Goal: Task Accomplishment & Management: Use online tool/utility

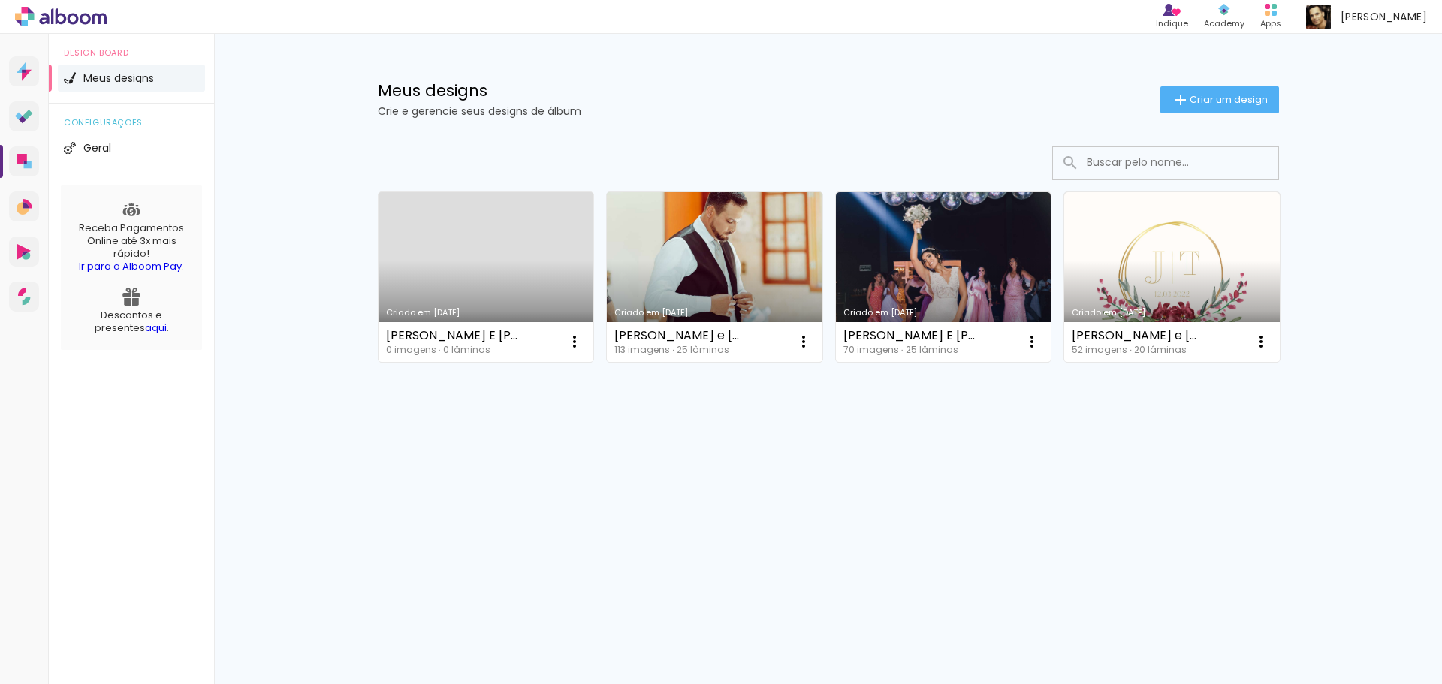
click at [733, 254] on link "Criado em [DATE]" at bounding box center [715, 277] width 216 height 170
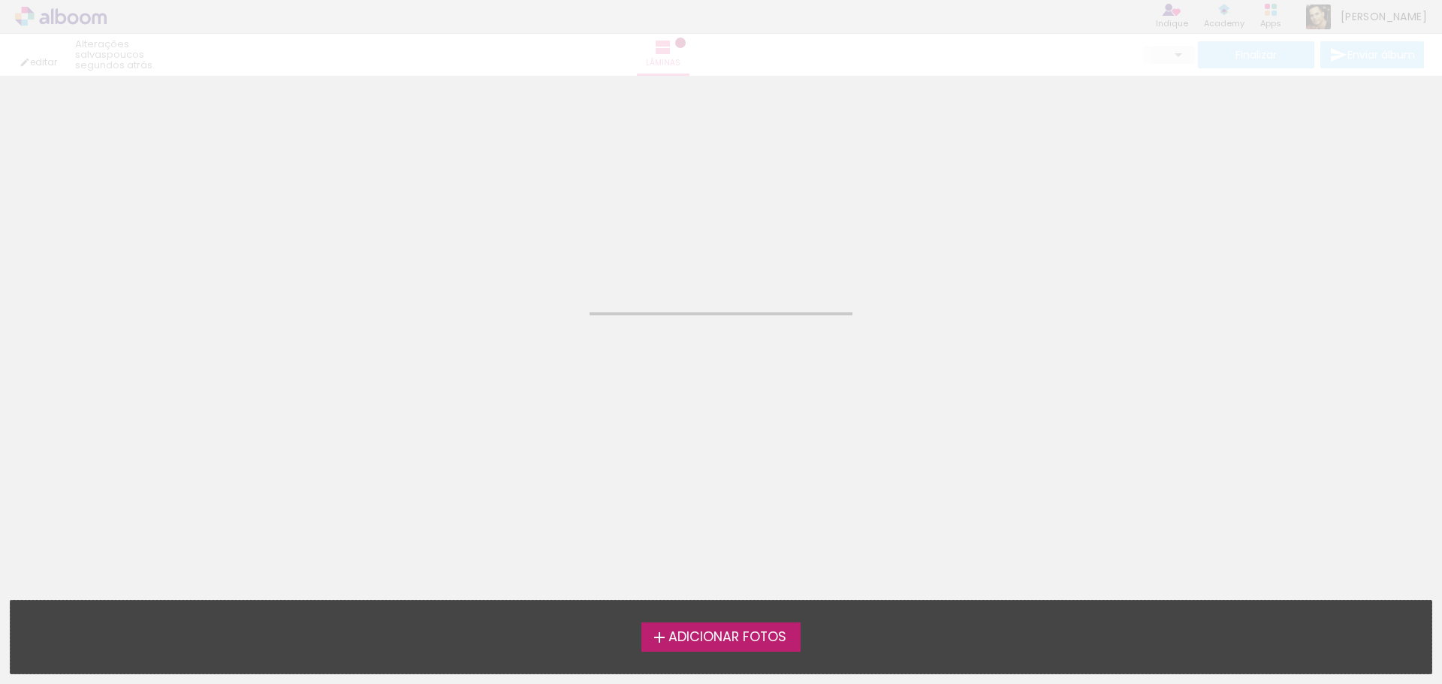
click at [30, 644] on iron-horizontal-list at bounding box center [15, 637] width 30 height 94
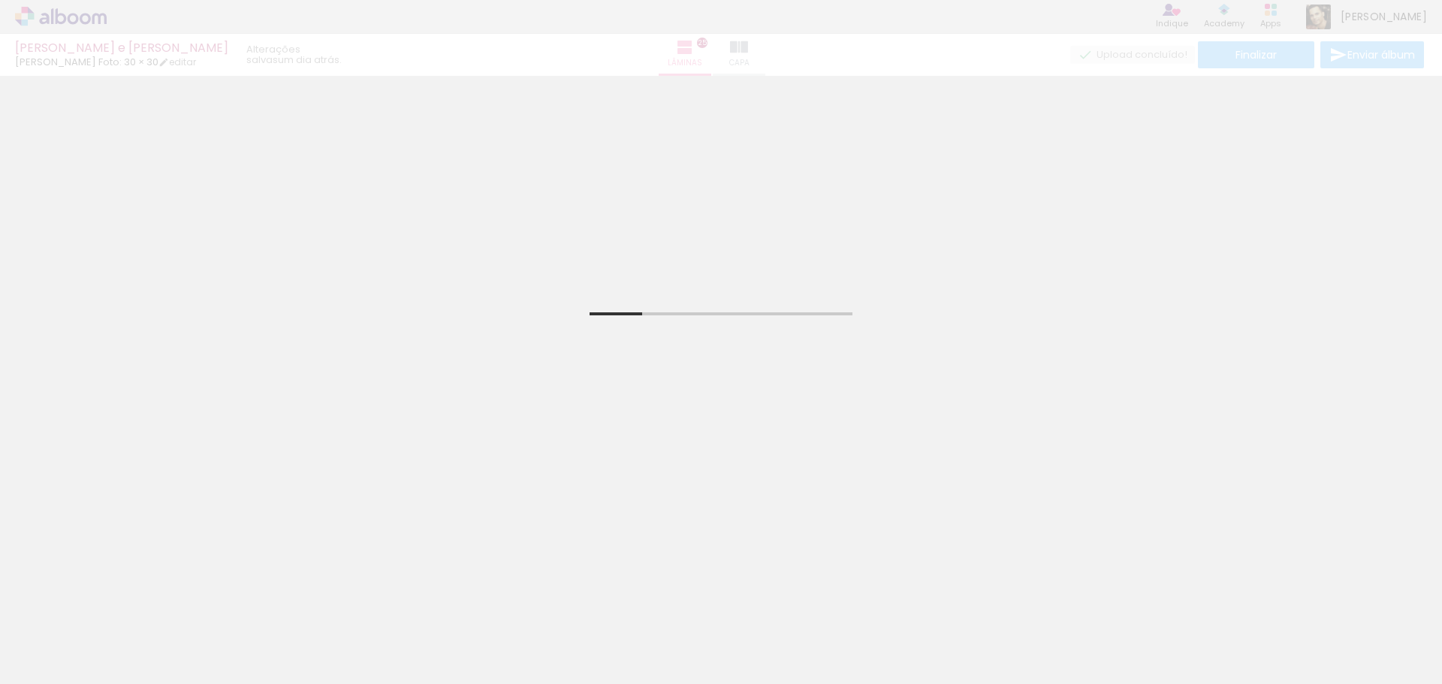
click at [83, 668] on paper-button "Adicionar Fotos" at bounding box center [46, 664] width 73 height 24
click at [0, 0] on input "file" at bounding box center [0, 0] width 0 height 0
